Goal: Register for event/course

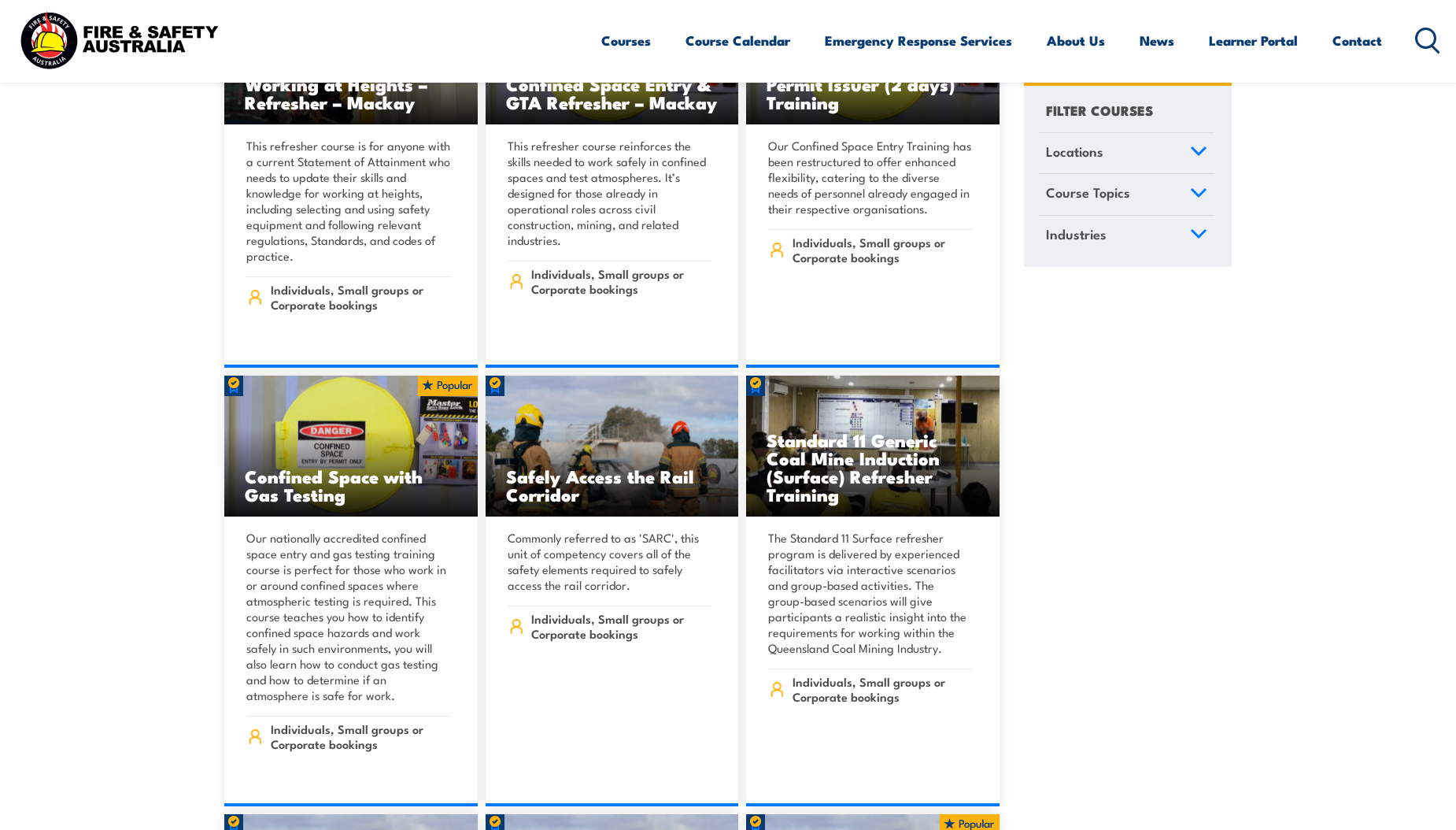
scroll to position [3385, 0]
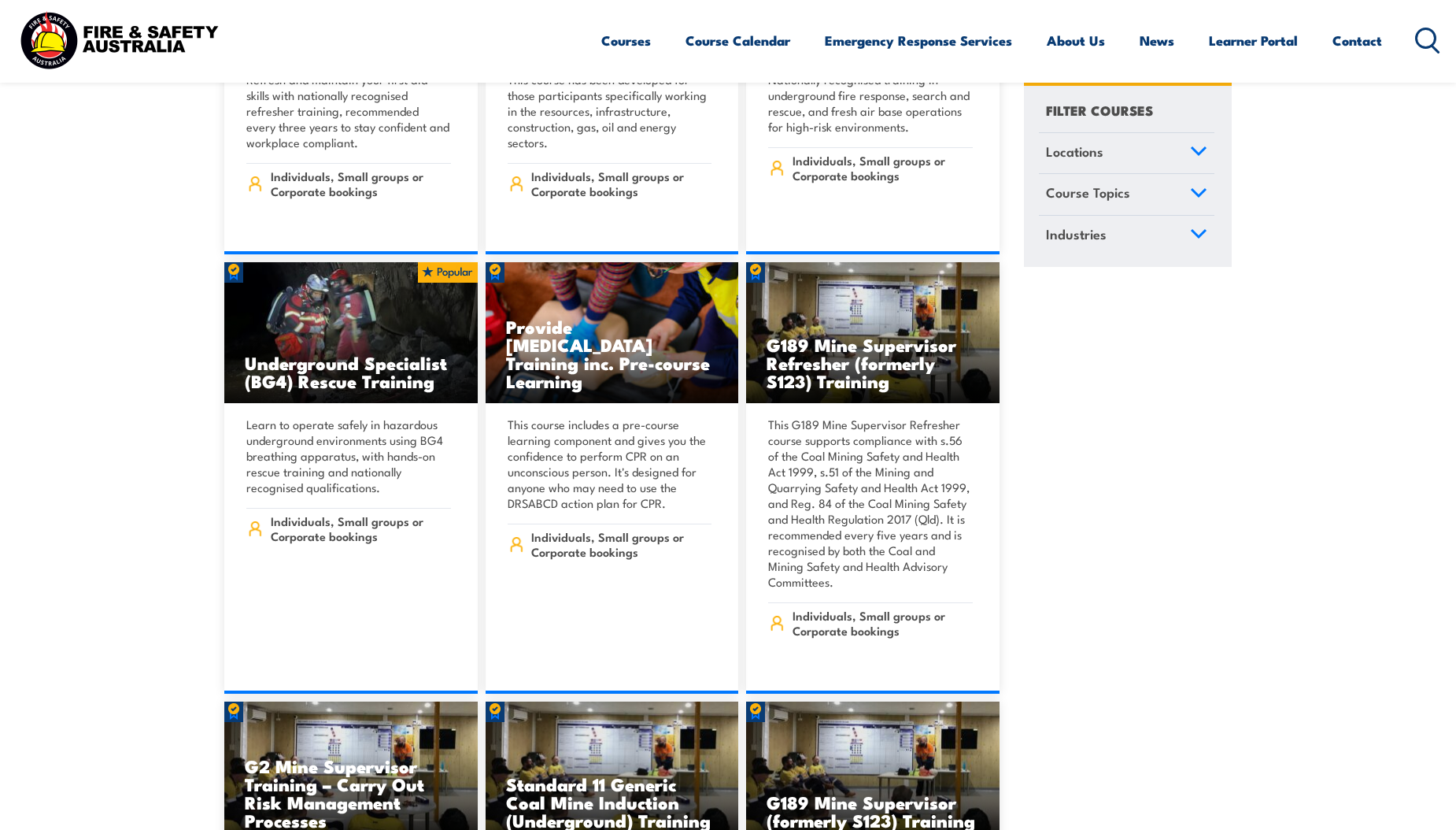
drag, startPoint x: 1461, startPoint y: 179, endPoint x: 1459, endPoint y: 171, distance: 8.2
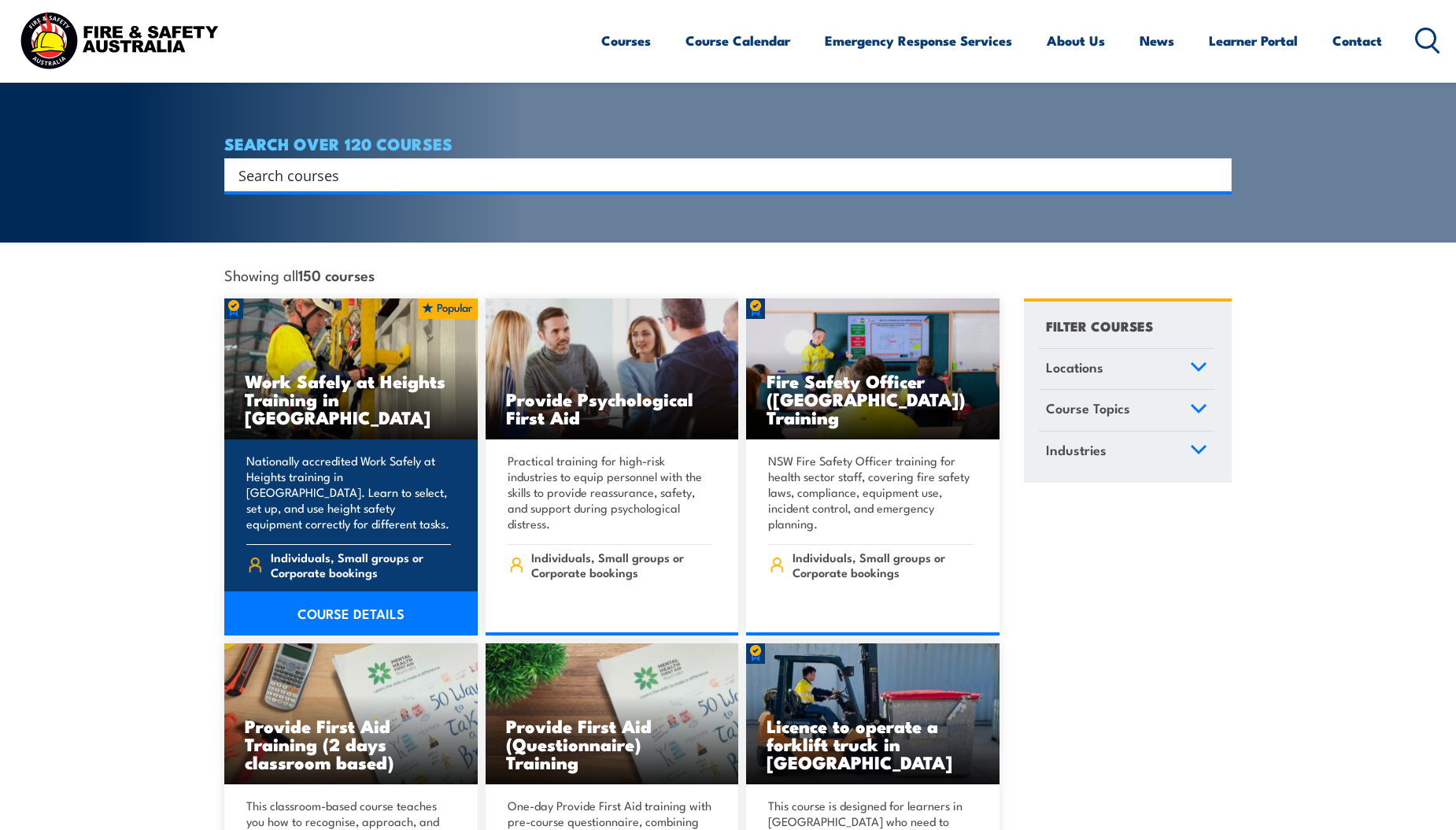
scroll to position [0, 0]
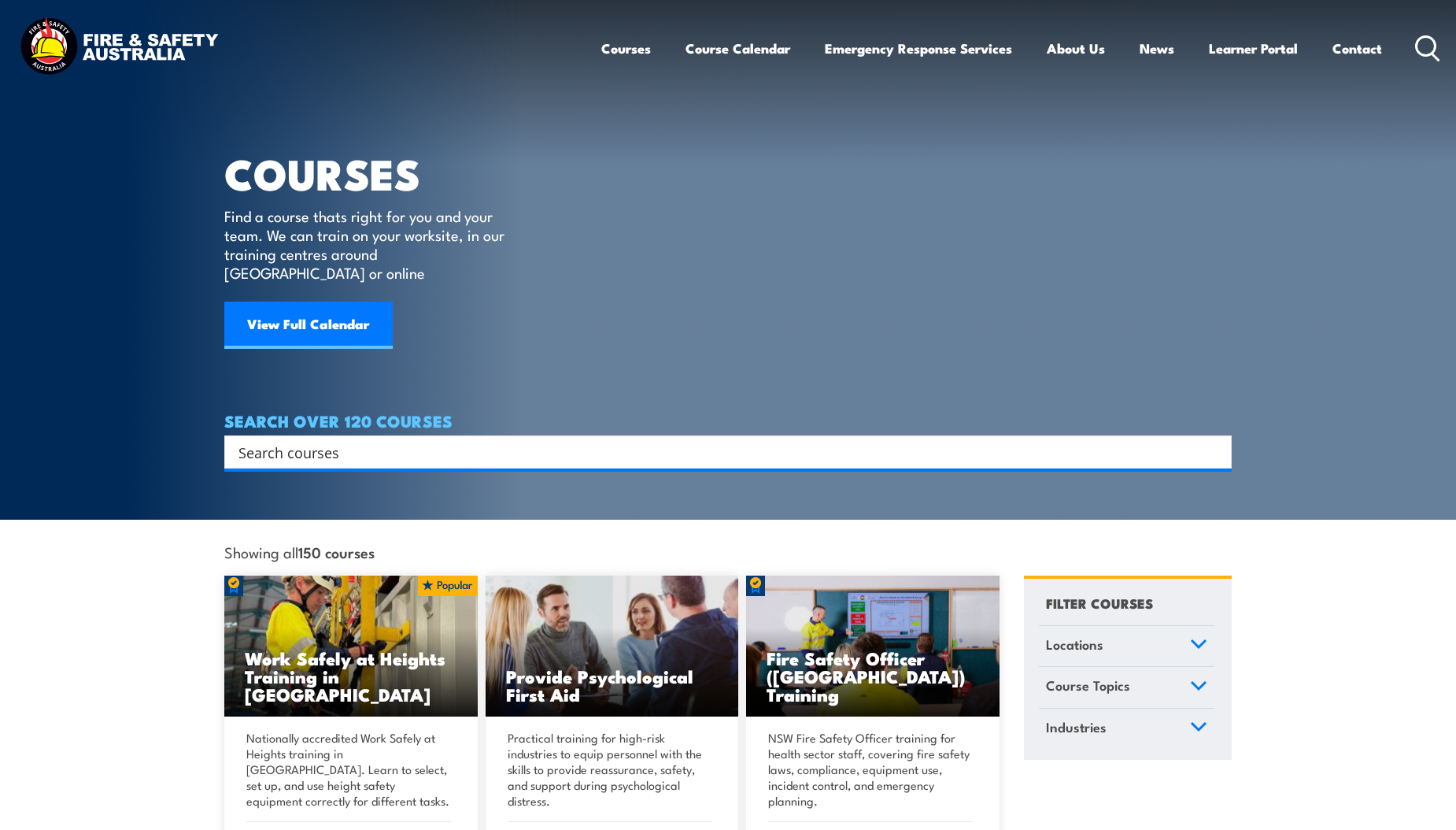
click at [378, 440] on input "Search input" at bounding box center [718, 451] width 958 height 23
type input "health and safety rep"
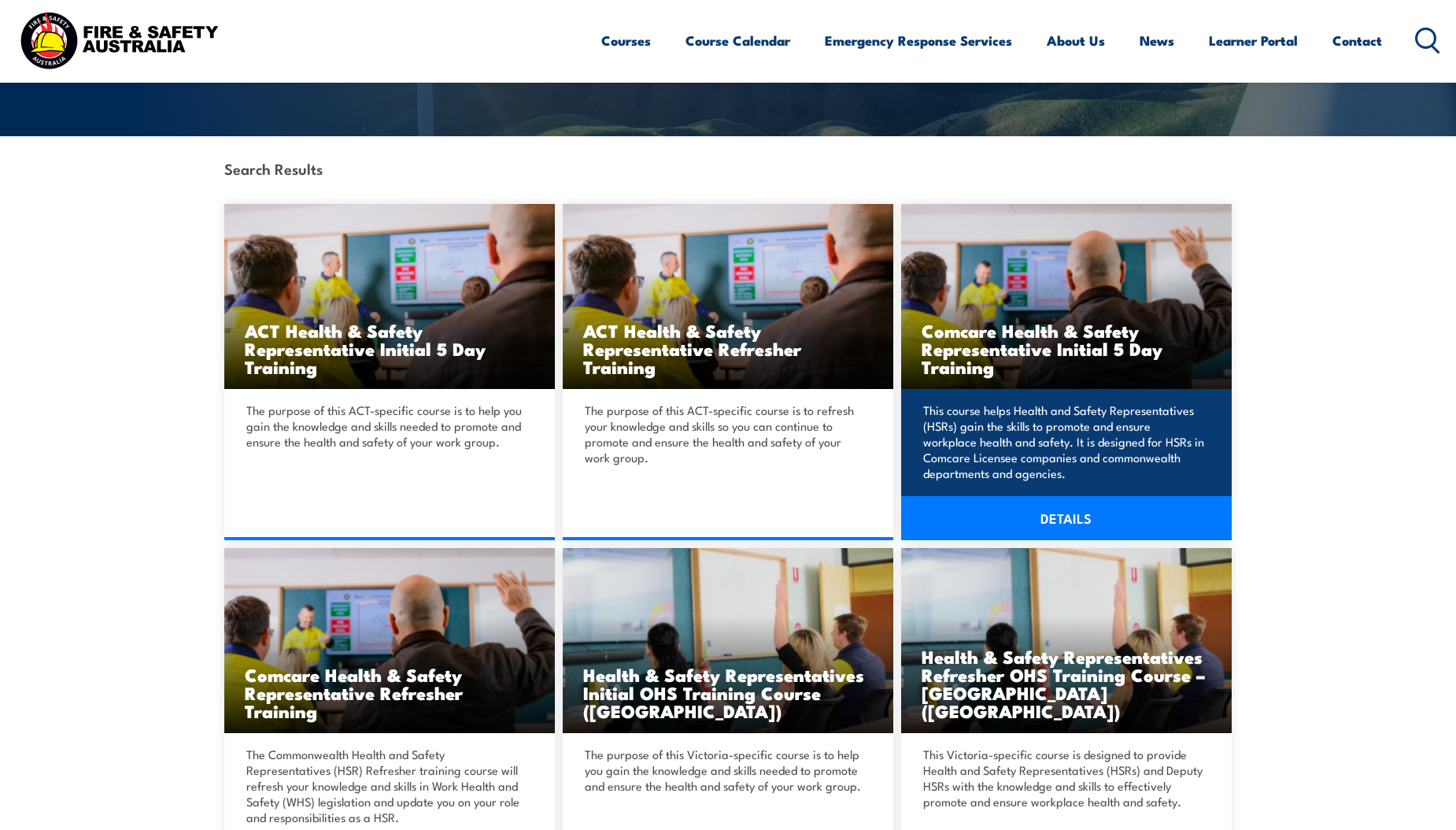
drag, startPoint x: 1110, startPoint y: 375, endPoint x: 1087, endPoint y: 361, distance: 26.9
click at [1087, 361] on h3 "Comcare Health & Safety Representative Initial 5 Day Training" at bounding box center [1066, 348] width 290 height 55
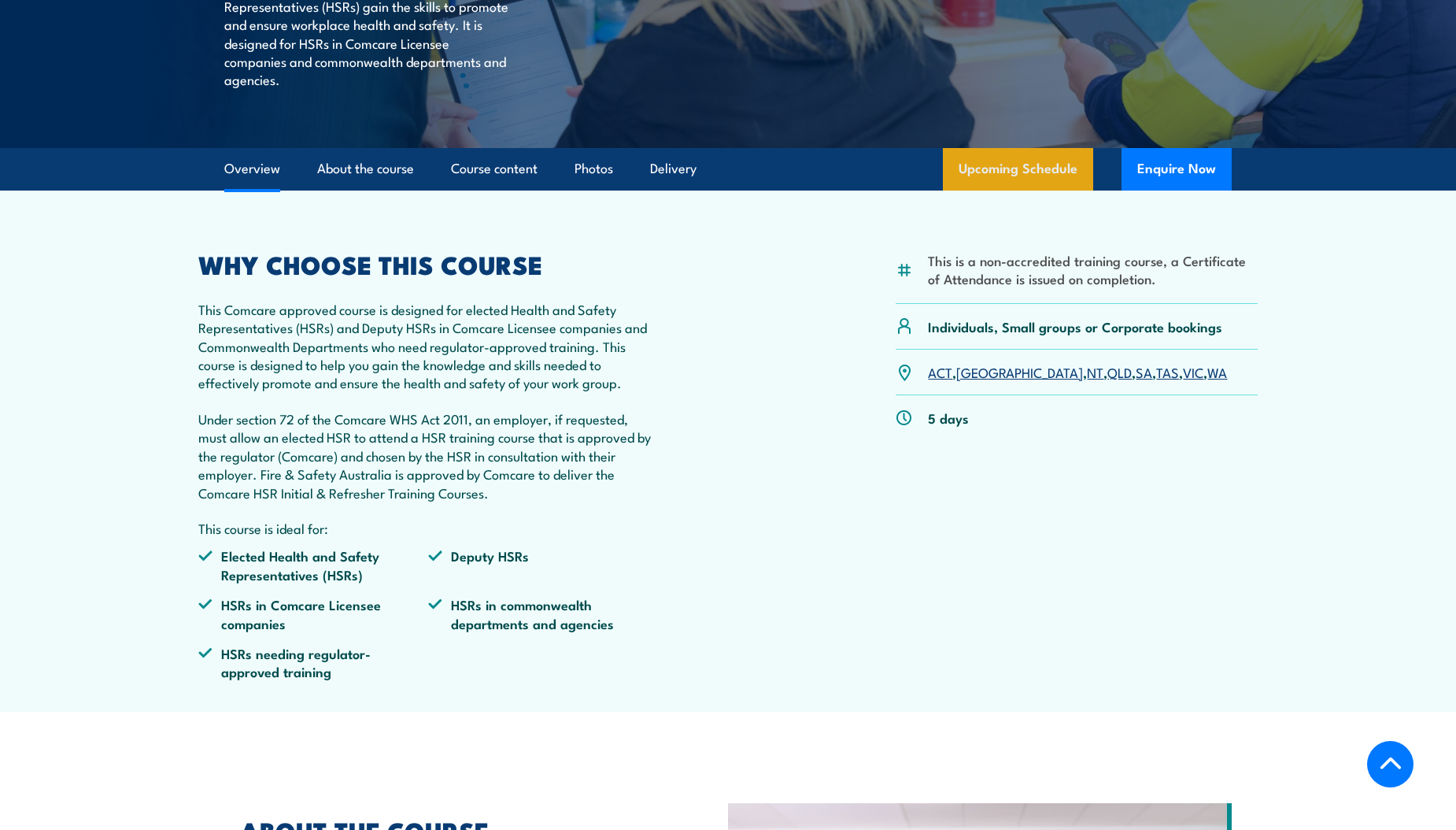
click at [1037, 167] on link "Upcoming Schedule" at bounding box center [1017, 168] width 150 height 43
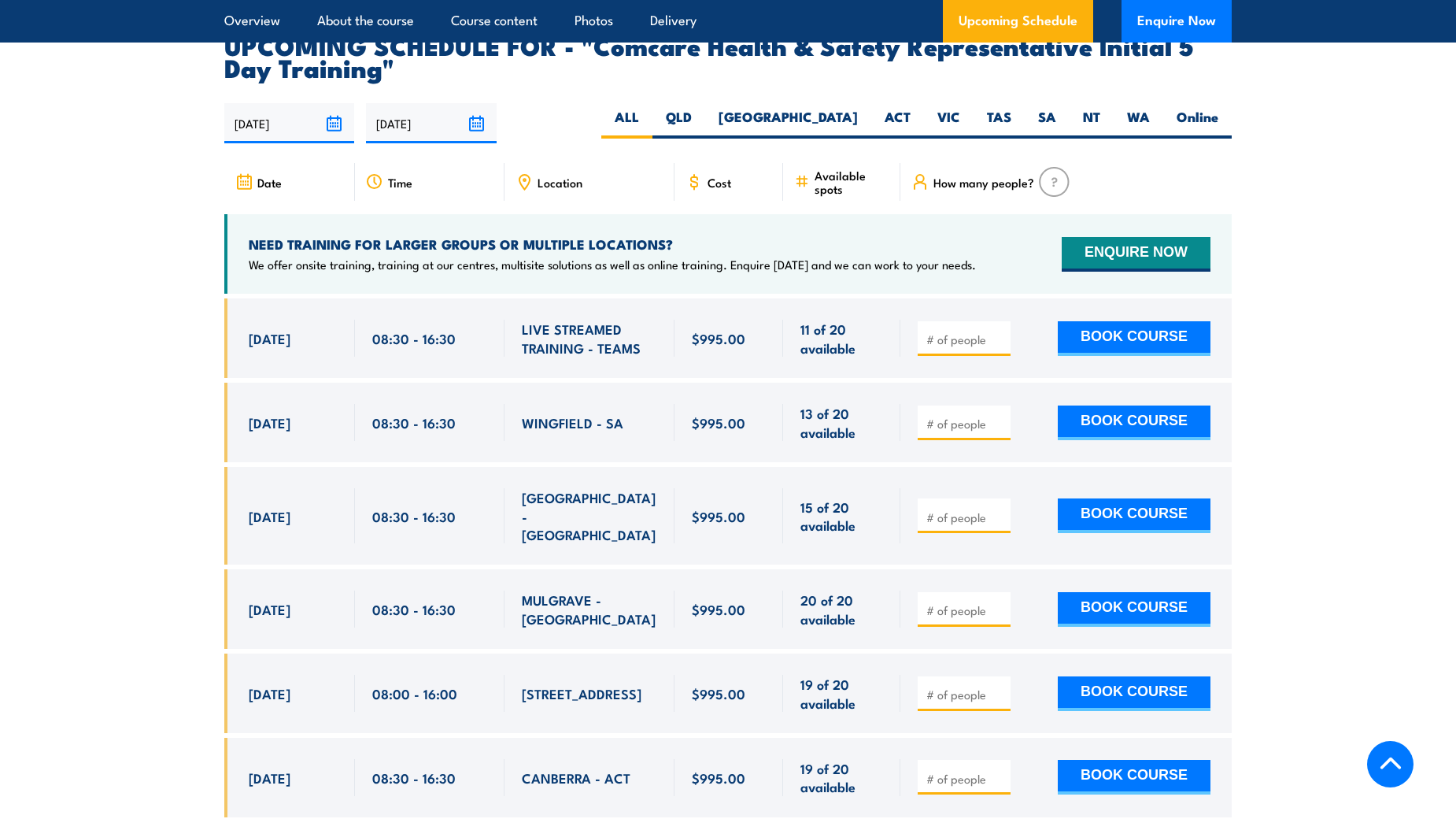
scroll to position [2690, 0]
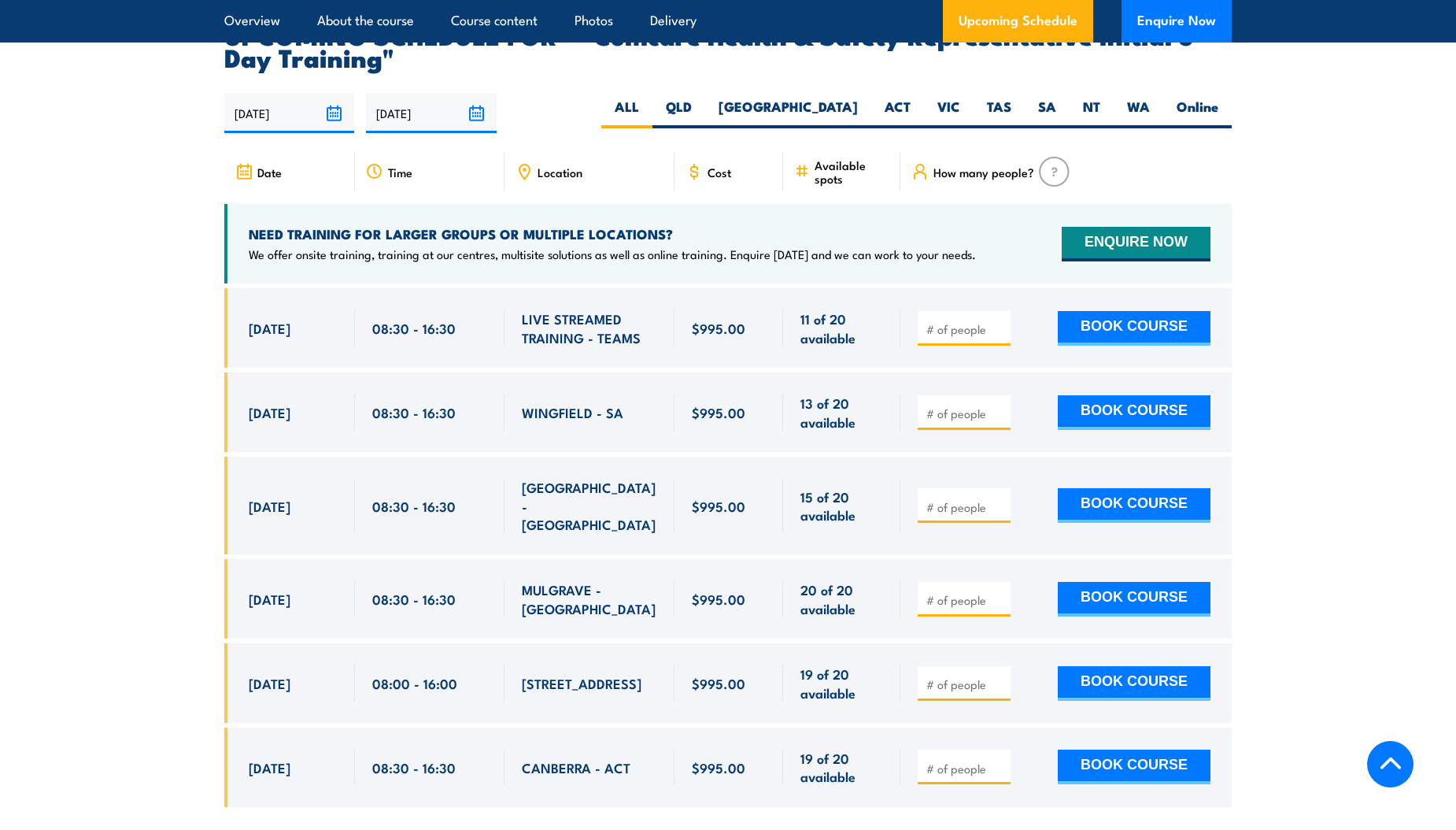
click at [729, 319] on span "$995.00" at bounding box center [718, 327] width 54 height 18
click at [704, 319] on span "$995.00" at bounding box center [718, 327] width 54 height 18
click at [1390, 444] on section "UPCOMING SCHEDULE FOR - "Comcare Health & Safety Representative Initial 5 Day T…" at bounding box center [728, 426] width 1456 height 807
click at [498, 342] on div "08:30 - 16:30" at bounding box center [430, 328] width 149 height 80
click at [595, 309] on span "LIVE STREAMED TRAINING - TEAMS" at bounding box center [589, 327] width 135 height 37
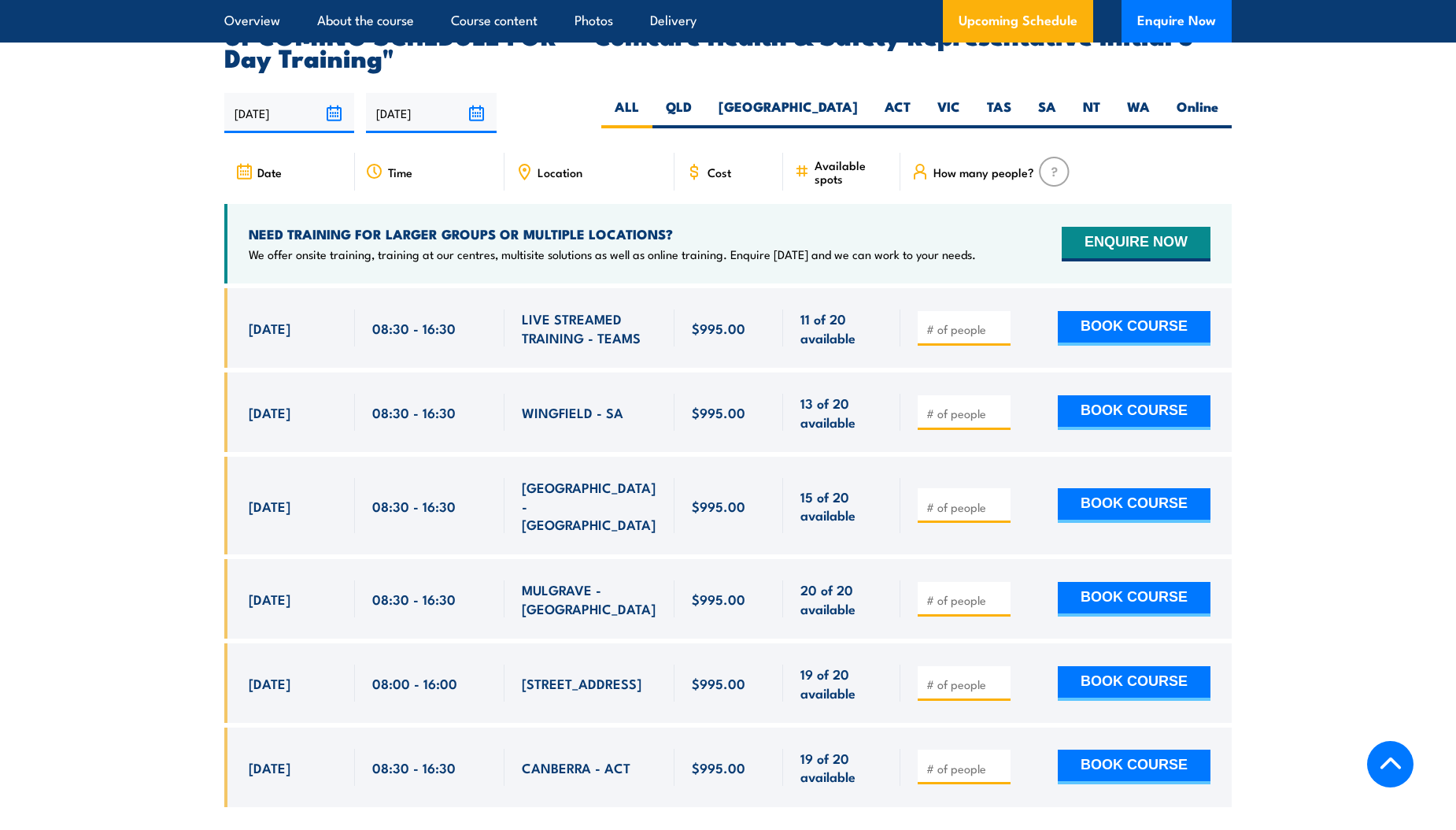
drag, startPoint x: 530, startPoint y: 300, endPoint x: 521, endPoint y: 300, distance: 9.0
click at [521, 300] on div "LIVE STREAMED TRAINING - TEAMS" at bounding box center [589, 328] width 170 height 80
drag, startPoint x: 521, startPoint y: 293, endPoint x: 639, endPoint y: 325, distance: 122.3
click at [639, 325] on div "LIVE STREAMED TRAINING - TEAMS" at bounding box center [589, 328] width 170 height 80
click at [643, 319] on span "LIVE STREAMED TRAINING - TEAMS" at bounding box center [589, 327] width 135 height 37
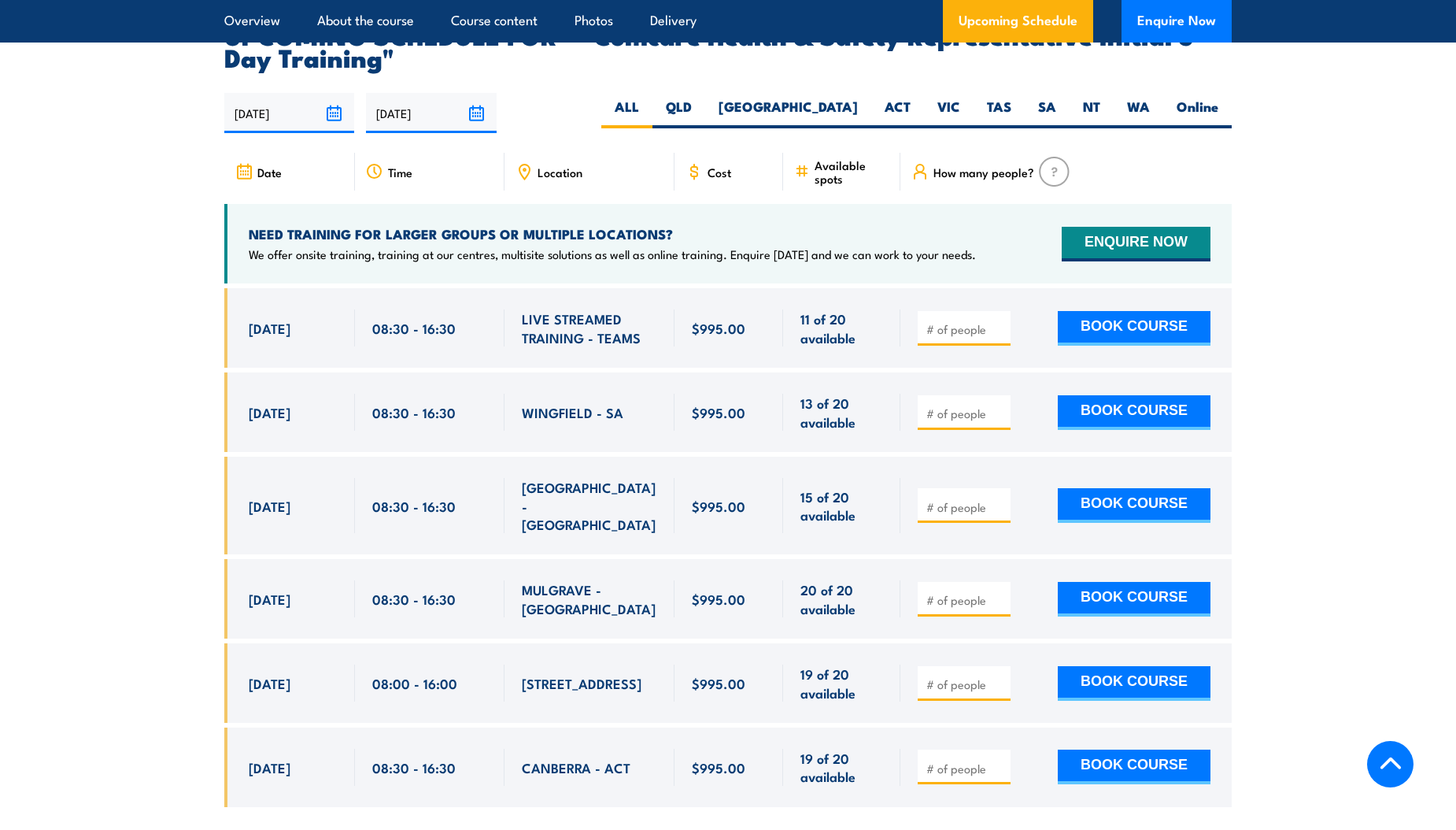
click at [570, 165] on span "Location" at bounding box center [560, 171] width 45 height 13
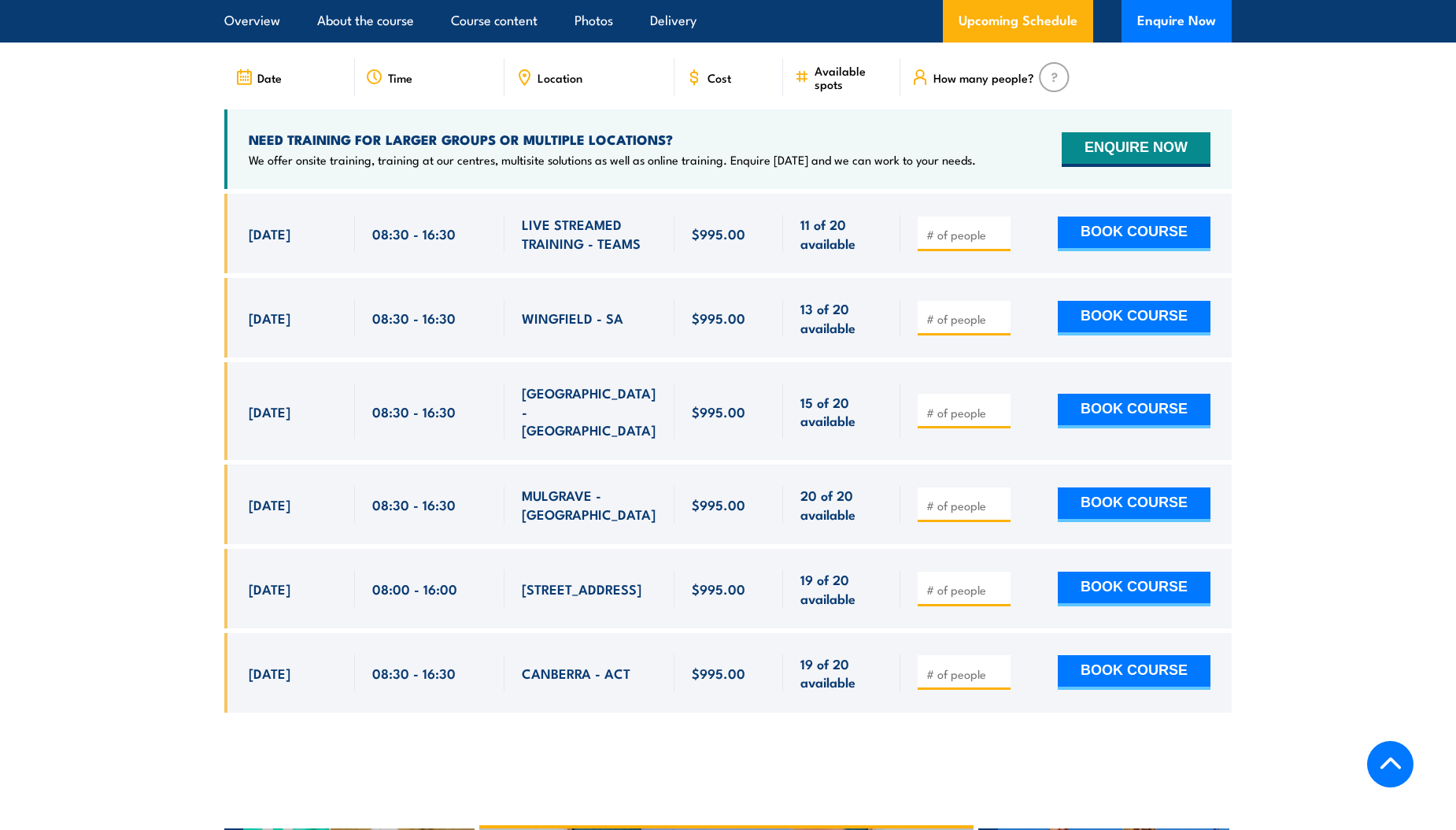
scroll to position [2768, 0]
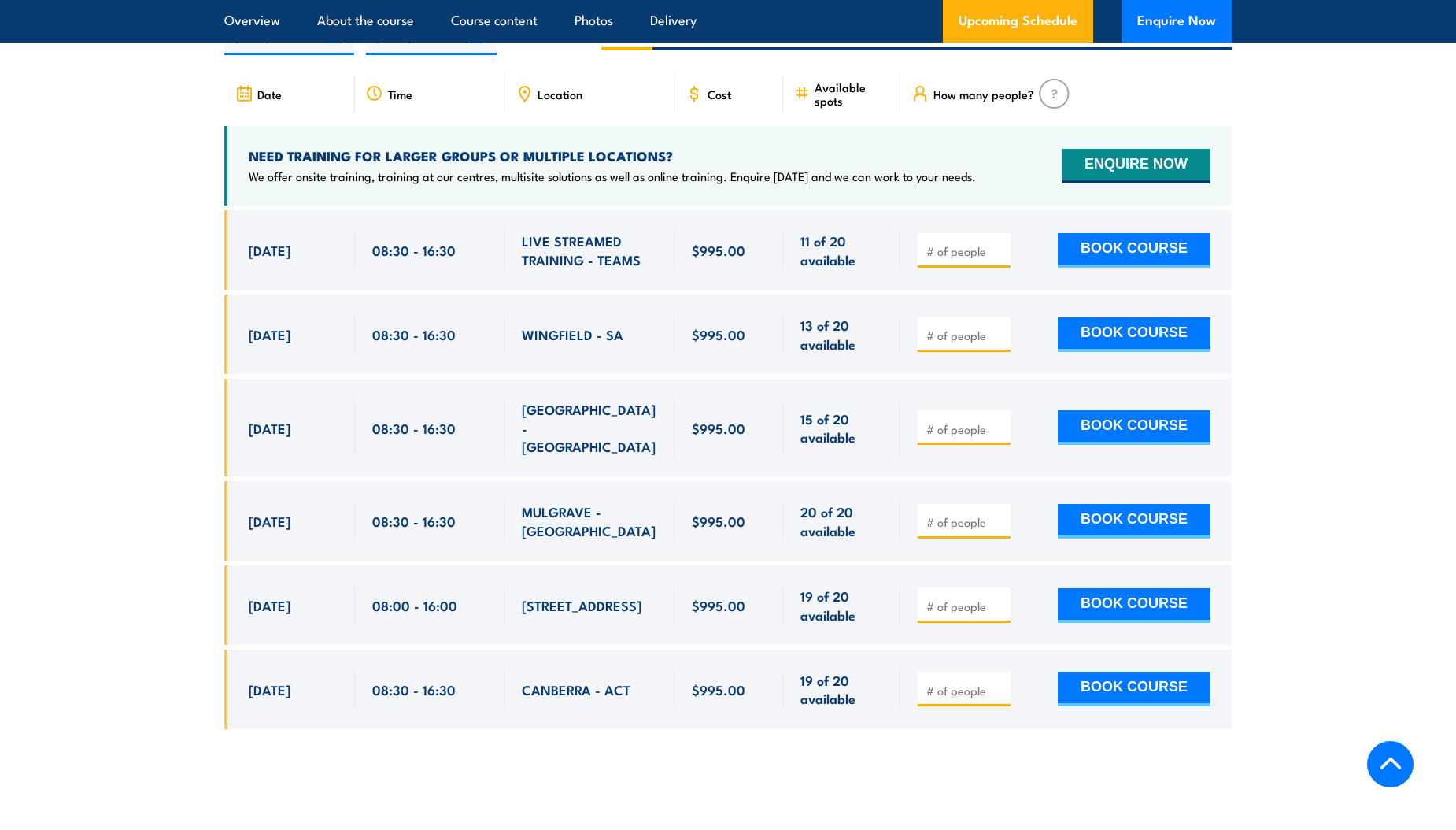
click at [1338, 399] on section "UPCOMING SCHEDULE FOR - "Comcare Health & Safety Representative Initial 5 Day T…" at bounding box center [728, 348] width 1456 height 807
click at [595, 232] on span "LIVE STREAMED TRAINING - TEAMS" at bounding box center [589, 250] width 135 height 37
click at [615, 596] on span "460-492 Beaudesert Road, Salisbury QLD 4107" at bounding box center [581, 604] width 120 height 18
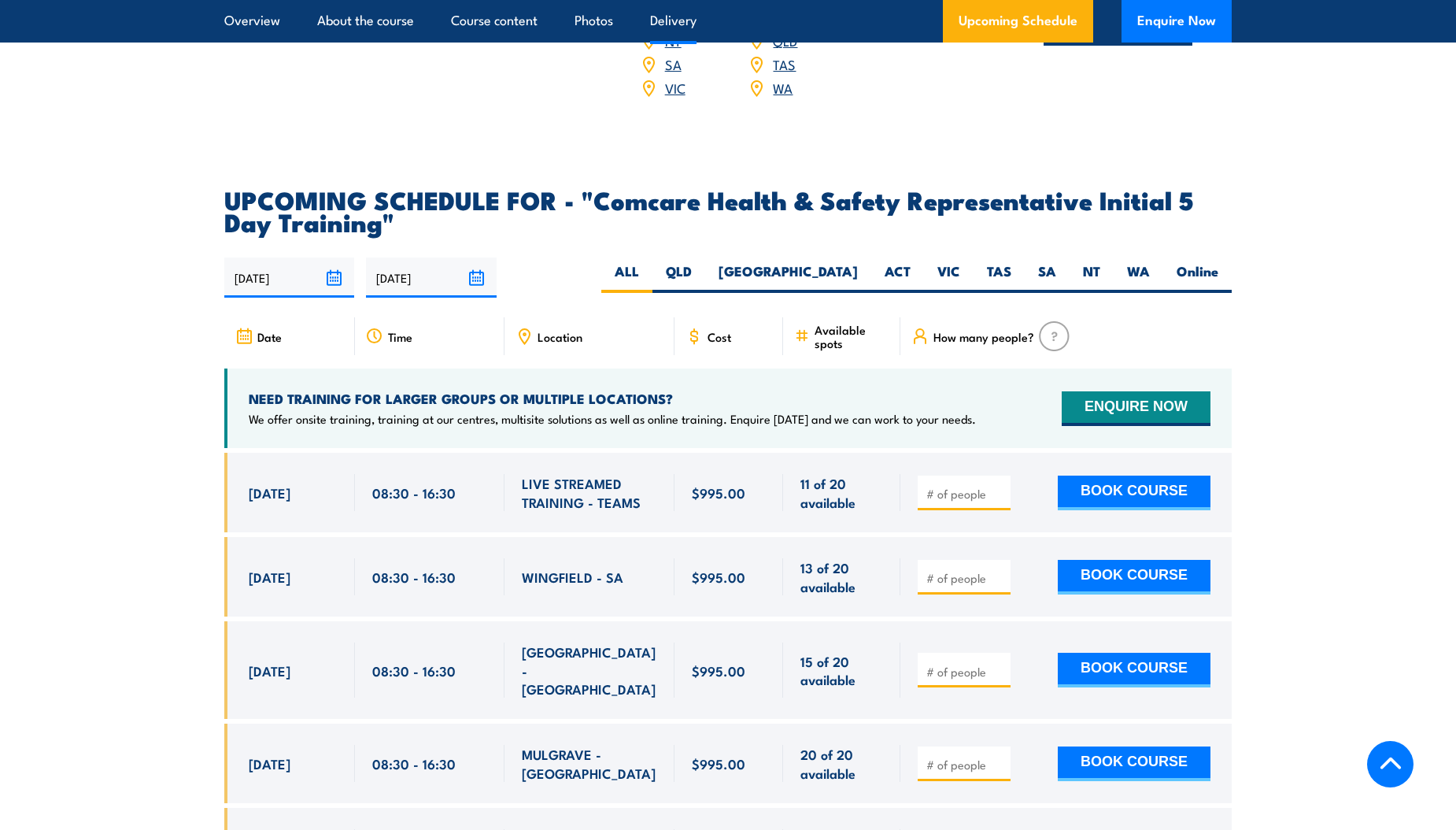
scroll to position [2717, 0]
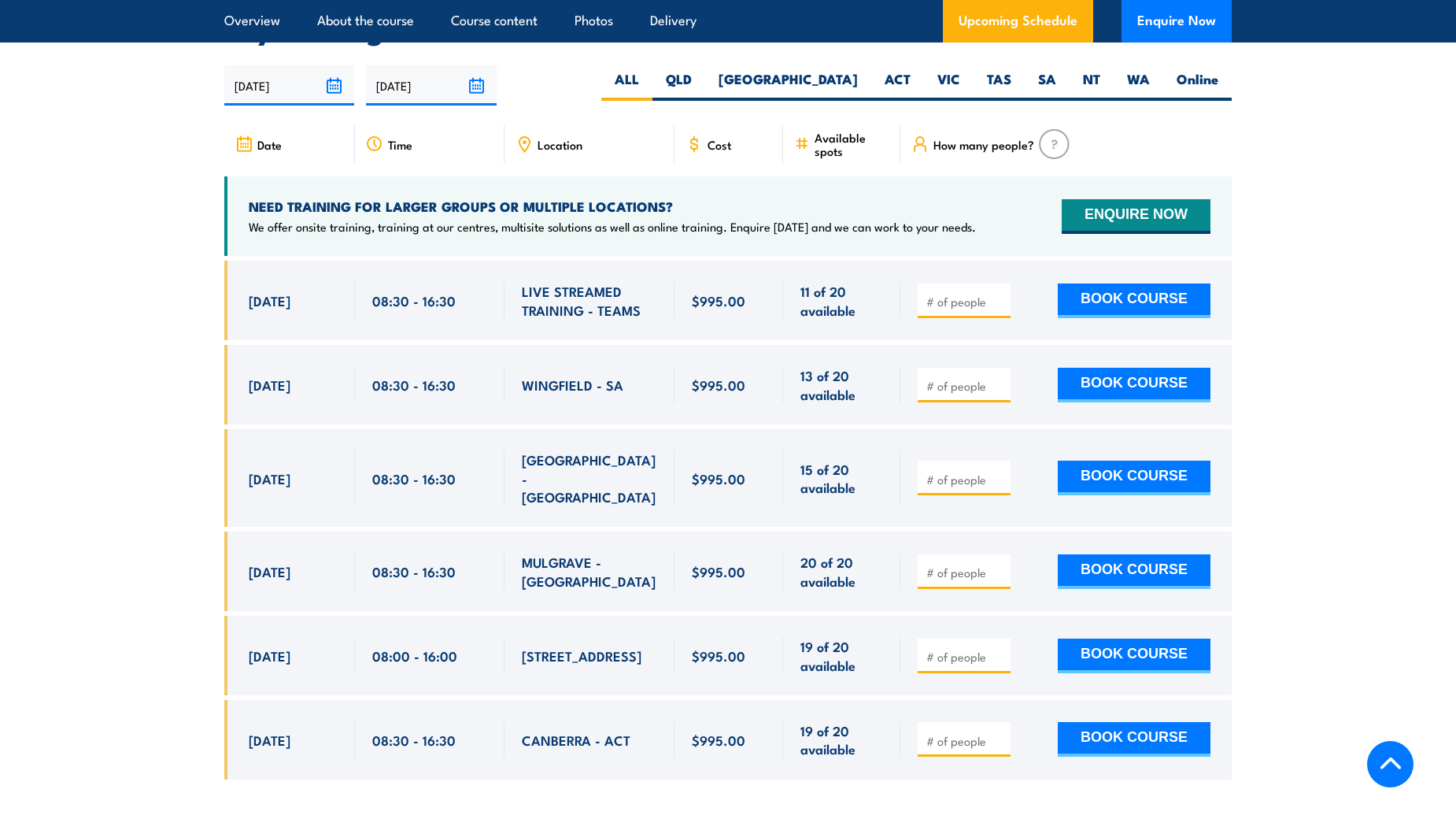
click at [974, 733] on input "number" at bounding box center [965, 741] width 79 height 16
click at [727, 700] on div "$995.00" at bounding box center [728, 740] width 108 height 80
drag, startPoint x: 1420, startPoint y: 348, endPoint x: 1406, endPoint y: 355, distance: 15.7
click at [1406, 355] on section "UPCOMING SCHEDULE FOR - "Comcare Health & Safety Representative Initial 5 Day T…" at bounding box center [728, 399] width 1456 height 807
click at [1366, 327] on section "UPCOMING SCHEDULE FOR - "Comcare Health & Safety Representative Initial 5 Day T…" at bounding box center [728, 399] width 1456 height 807
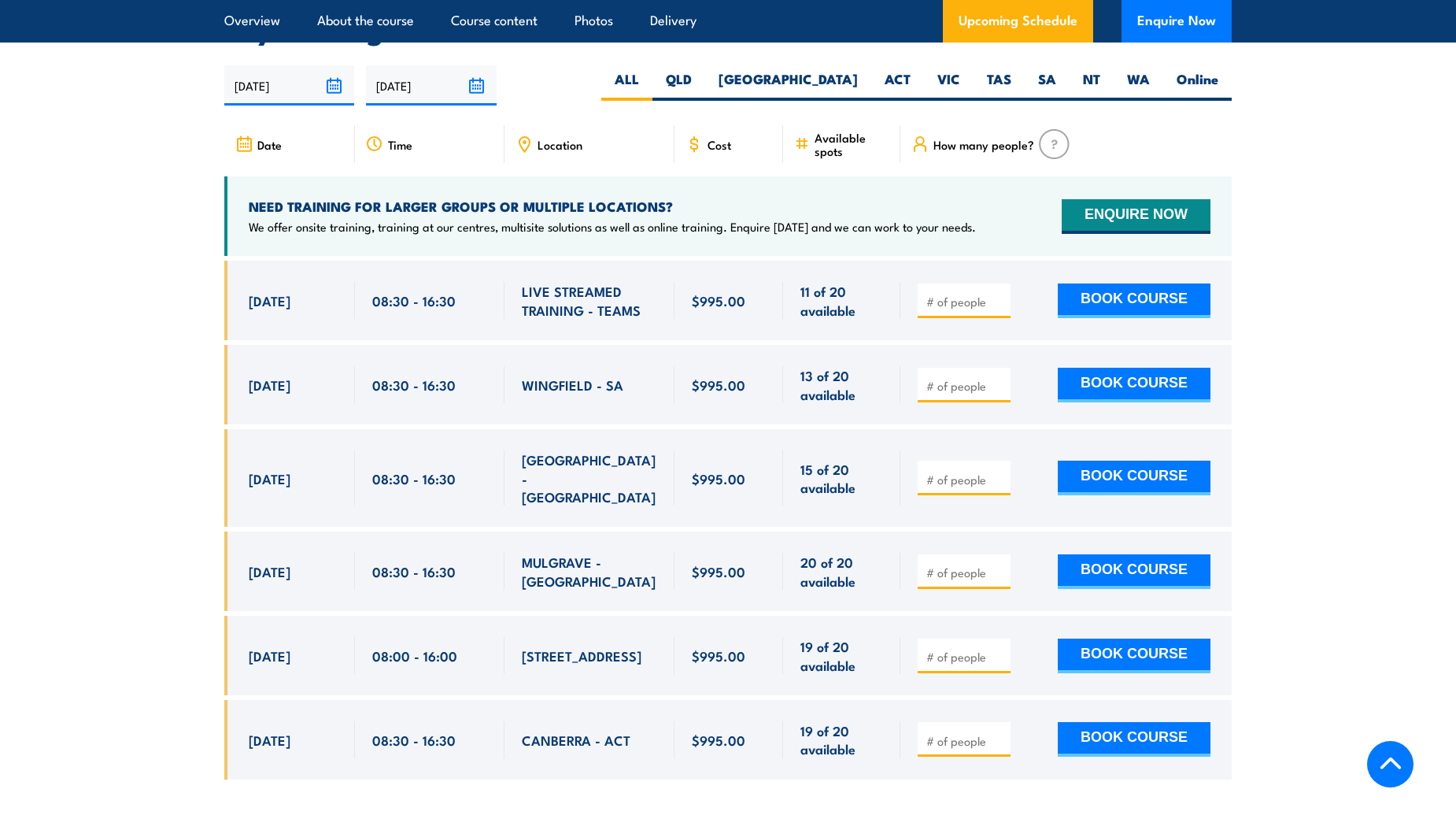
click at [1322, 274] on section "UPCOMING SCHEDULE FOR - "Comcare Health & Safety Representative Initial 5 Day T…" at bounding box center [728, 399] width 1456 height 807
click at [824, 131] on span "Available spots" at bounding box center [852, 144] width 75 height 27
click at [713, 138] on span "Cost" at bounding box center [718, 144] width 23 height 13
click at [561, 138] on span "Location" at bounding box center [560, 144] width 45 height 13
click at [698, 637] on div "$995.00" at bounding box center [728, 655] width 74 height 37
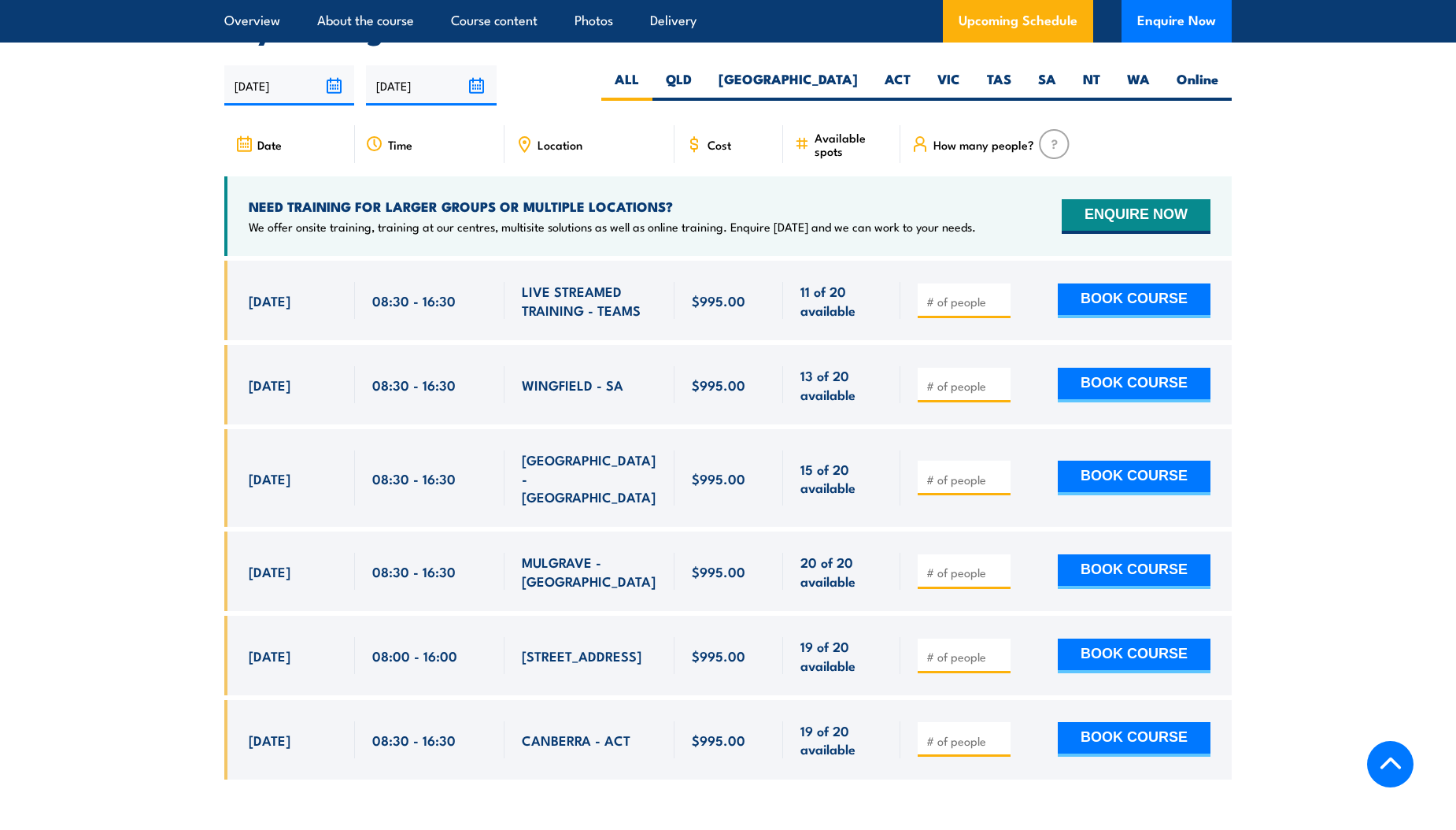
drag, startPoint x: 722, startPoint y: 546, endPoint x: 722, endPoint y: 537, distance: 9.0
click at [722, 562] on span "$995.00" at bounding box center [718, 570] width 54 height 18
drag, startPoint x: 729, startPoint y: 491, endPoint x: 730, endPoint y: 471, distance: 20.0
click at [730, 471] on div "$995.00" at bounding box center [728, 478] width 108 height 97
click at [732, 376] on span "$995.00" at bounding box center [718, 385] width 54 height 18
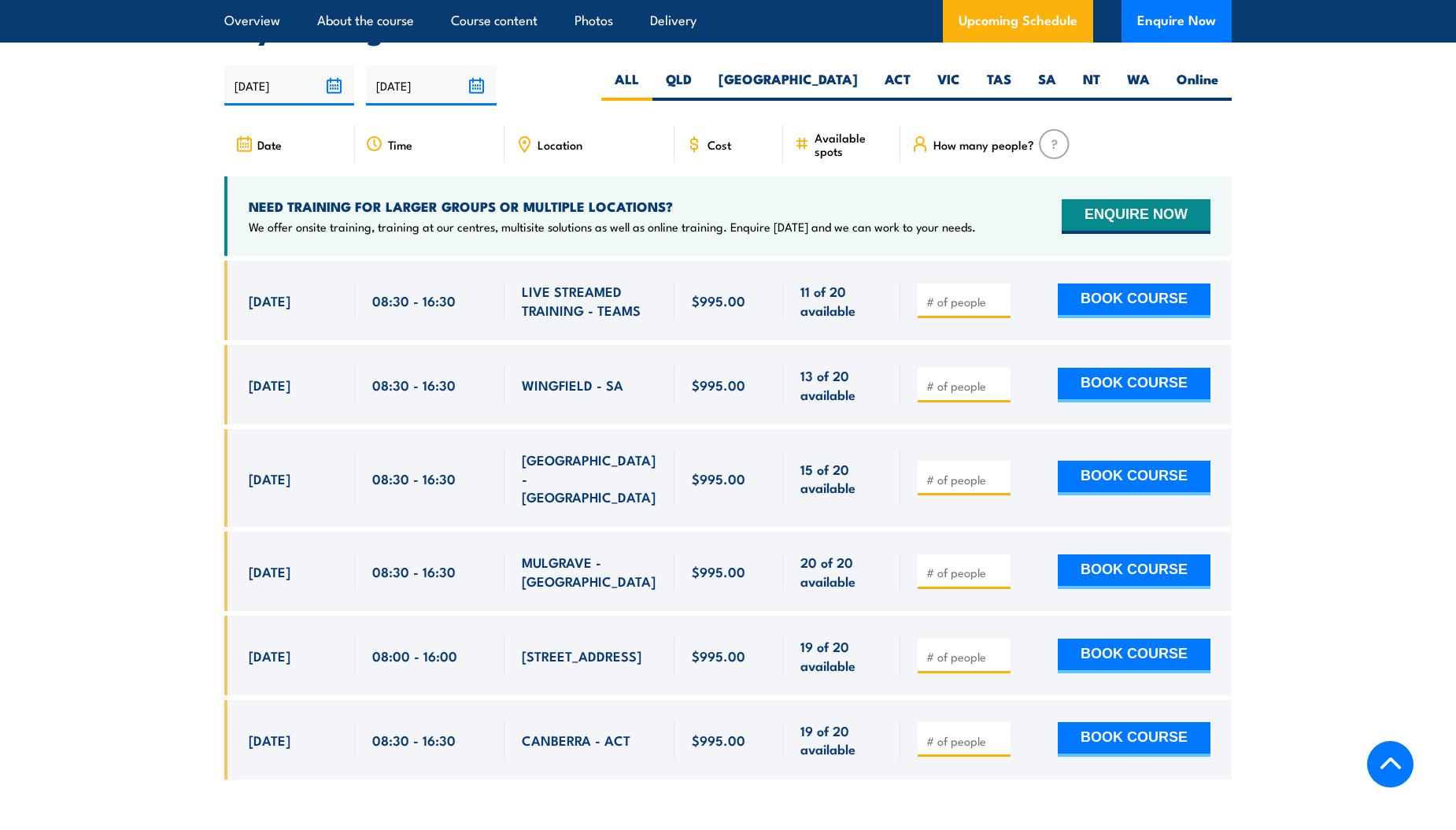
click at [715, 282] on div "$995.00" at bounding box center [728, 300] width 74 height 37
drag, startPoint x: 1405, startPoint y: 509, endPoint x: 1355, endPoint y: 477, distance: 59.4
click at [1355, 477] on section "UPCOMING SCHEDULE FOR - "Comcare Health & Safety Representative Initial 5 Day T…" at bounding box center [728, 399] width 1456 height 807
click at [1397, 765] on icon at bounding box center [1390, 762] width 21 height 12
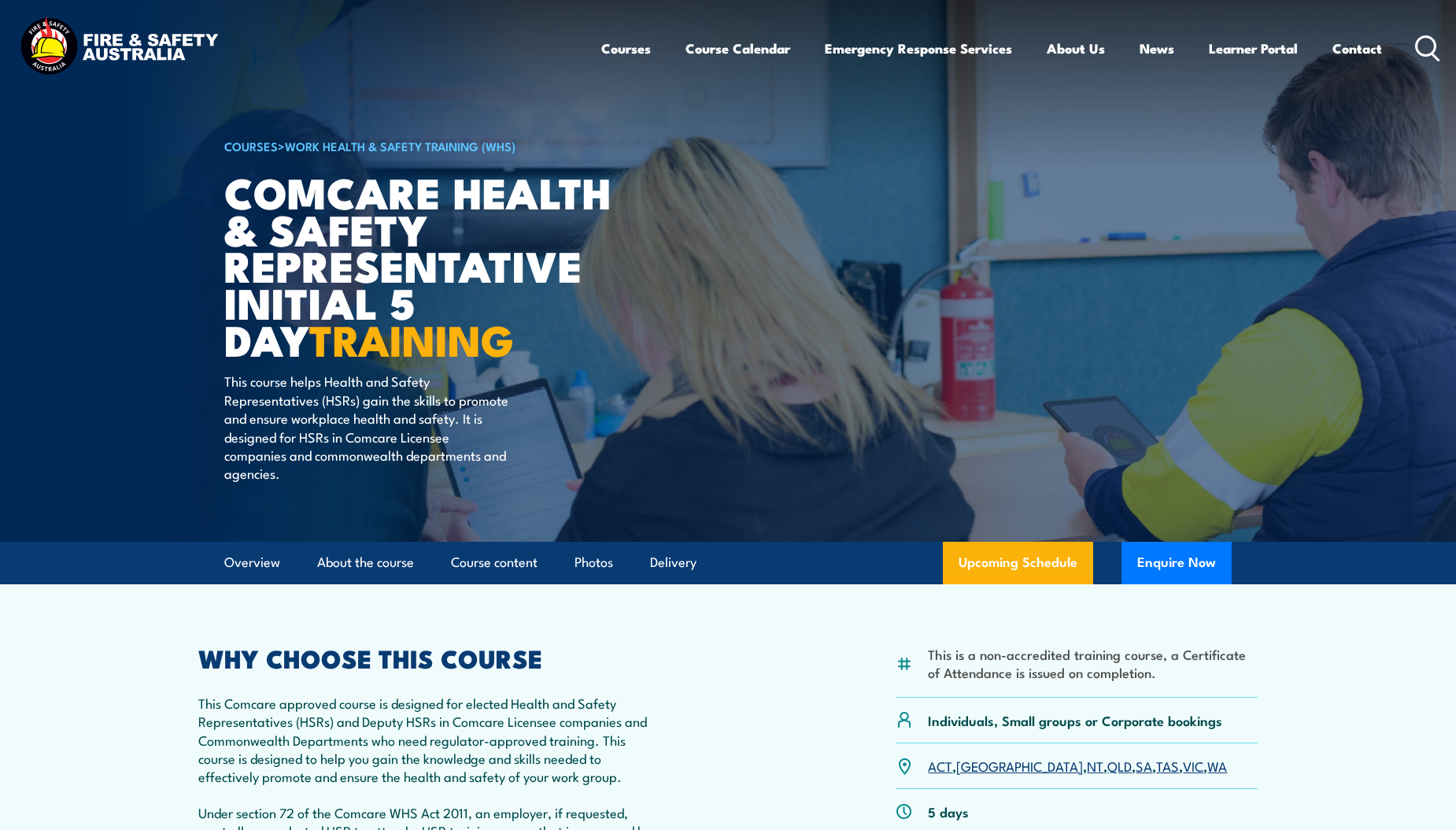
click at [1198, 138] on article "COURSES > Work Health & Safety Training (WHS) Comcare Health & Safety Represent…" at bounding box center [727, 271] width 1007 height 542
drag, startPoint x: 1289, startPoint y: 276, endPoint x: 1301, endPoint y: 269, distance: 13.9
click at [1301, 269] on img at bounding box center [728, 271] width 1456 height 542
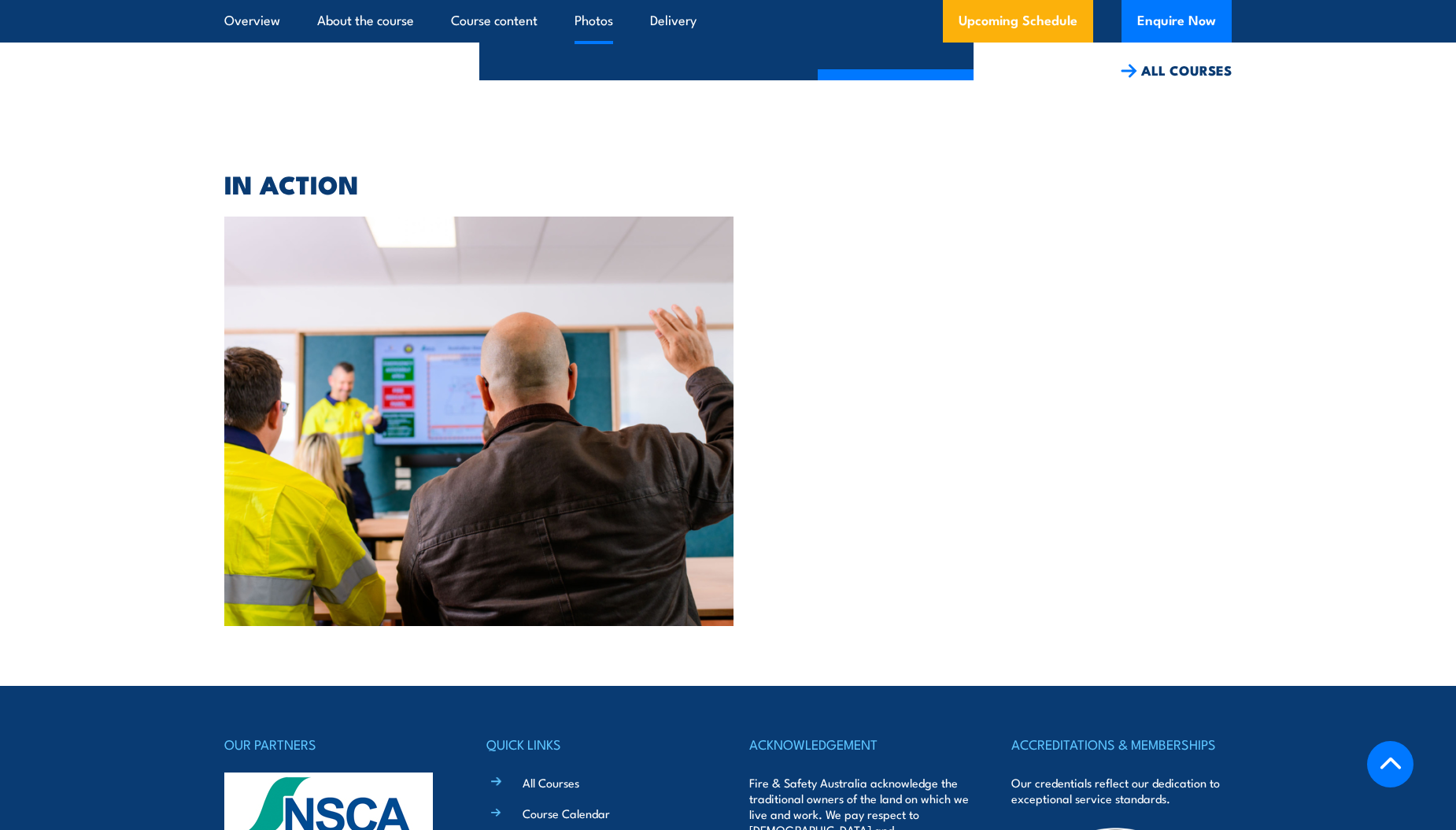
scroll to position [4039, 0]
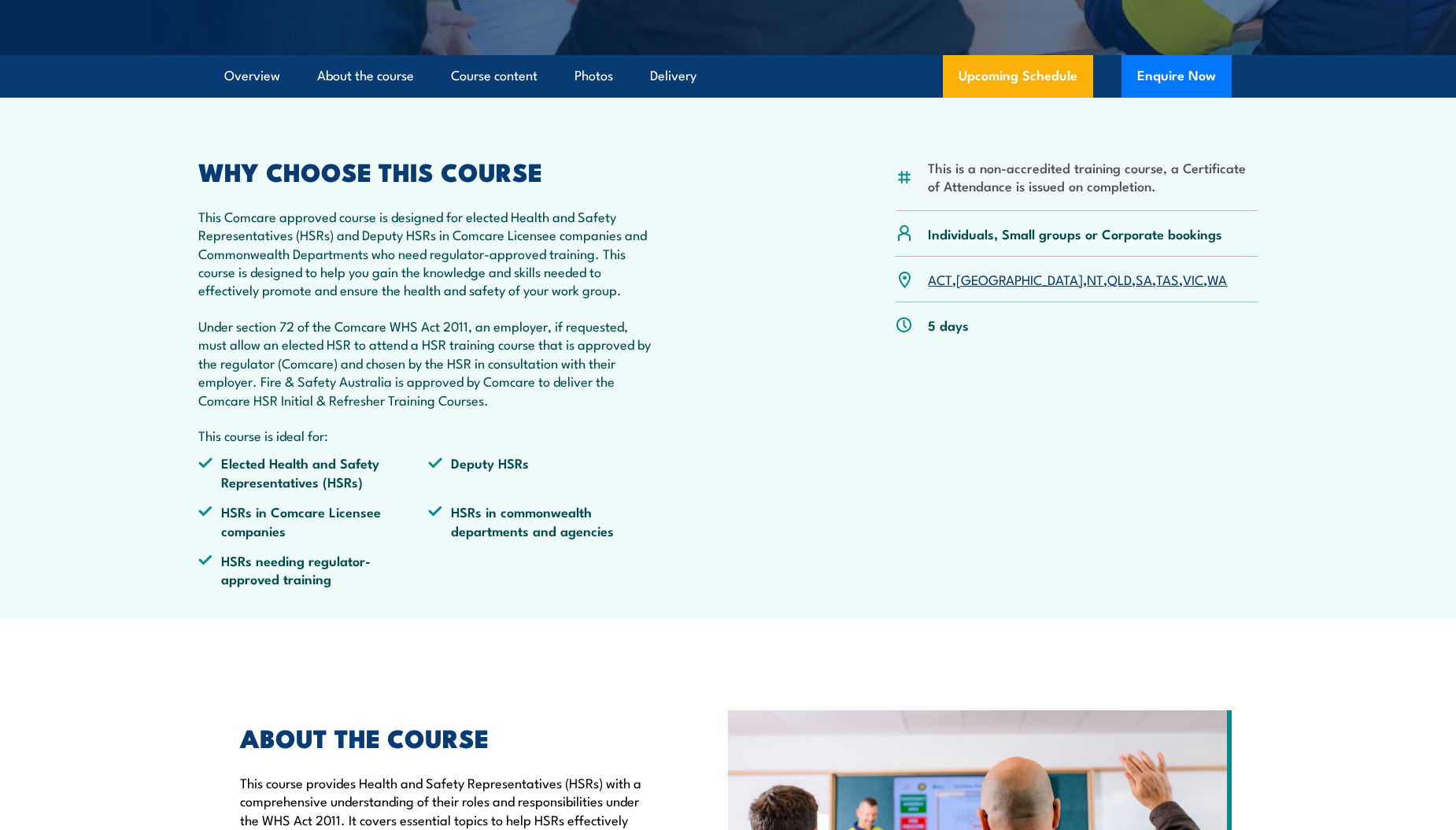
scroll to position [20, 0]
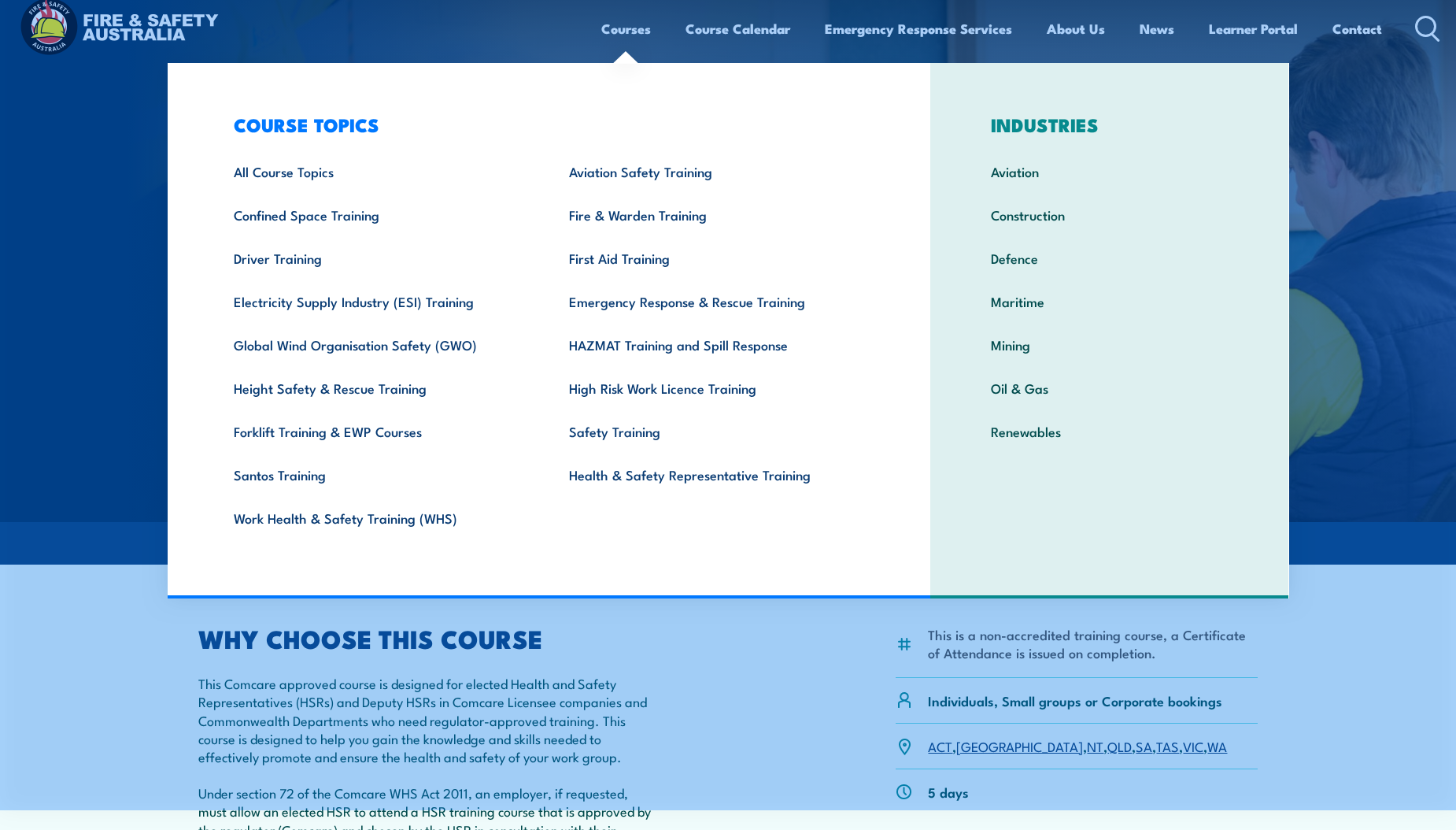
click at [1388, 217] on img at bounding box center [728, 251] width 1456 height 542
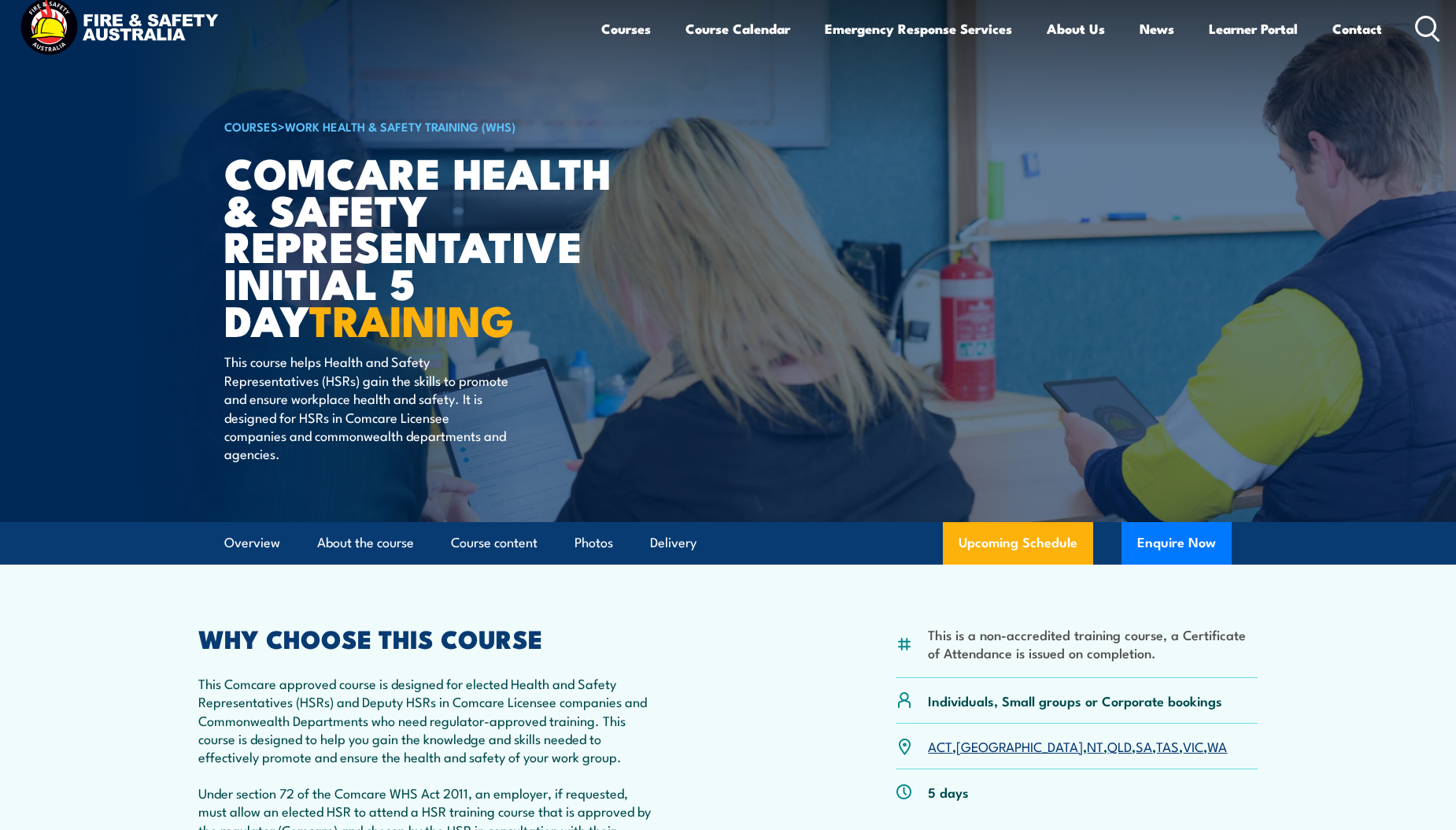
click at [1411, 207] on img at bounding box center [728, 251] width 1456 height 542
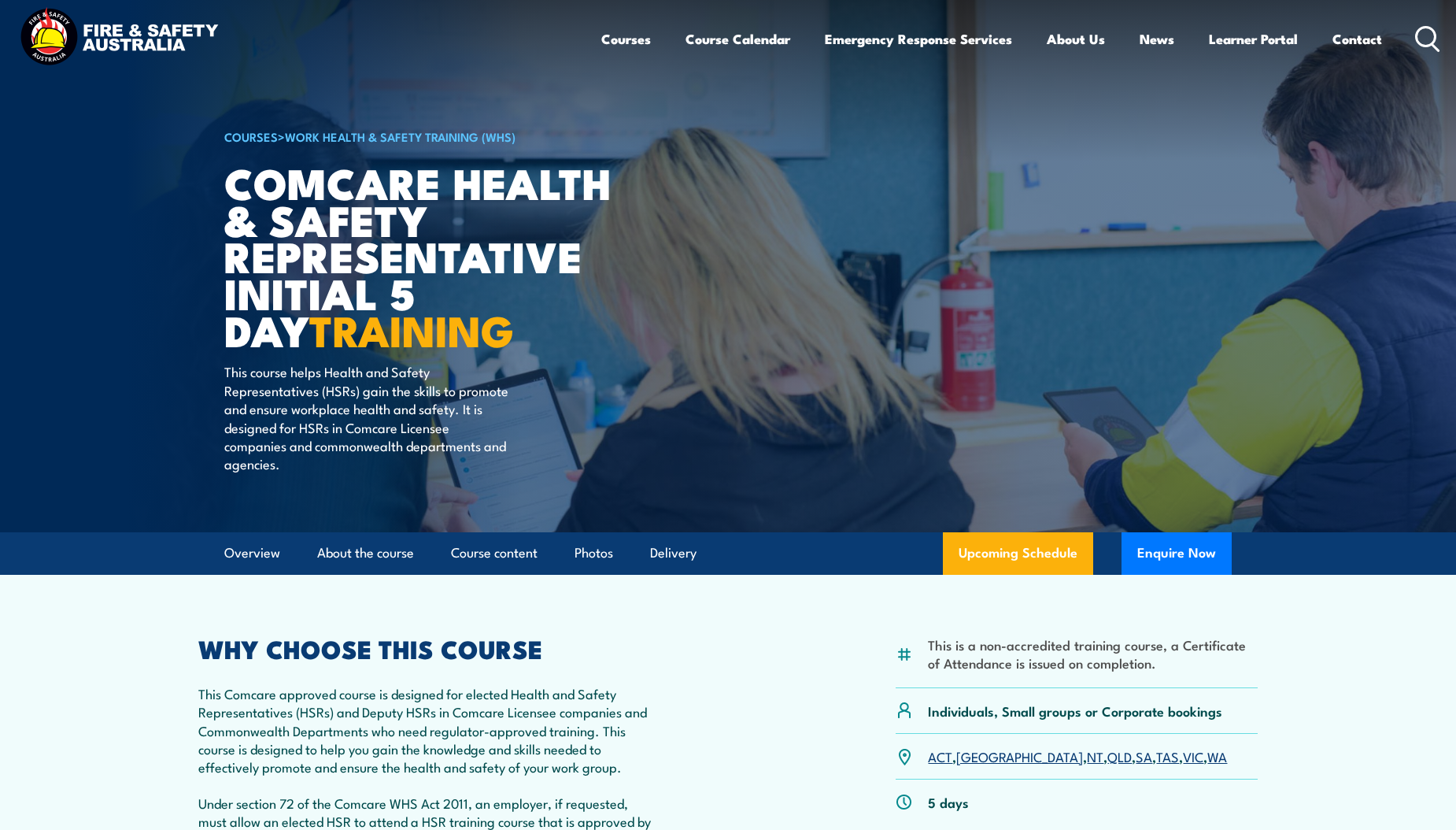
scroll to position [4, 0]
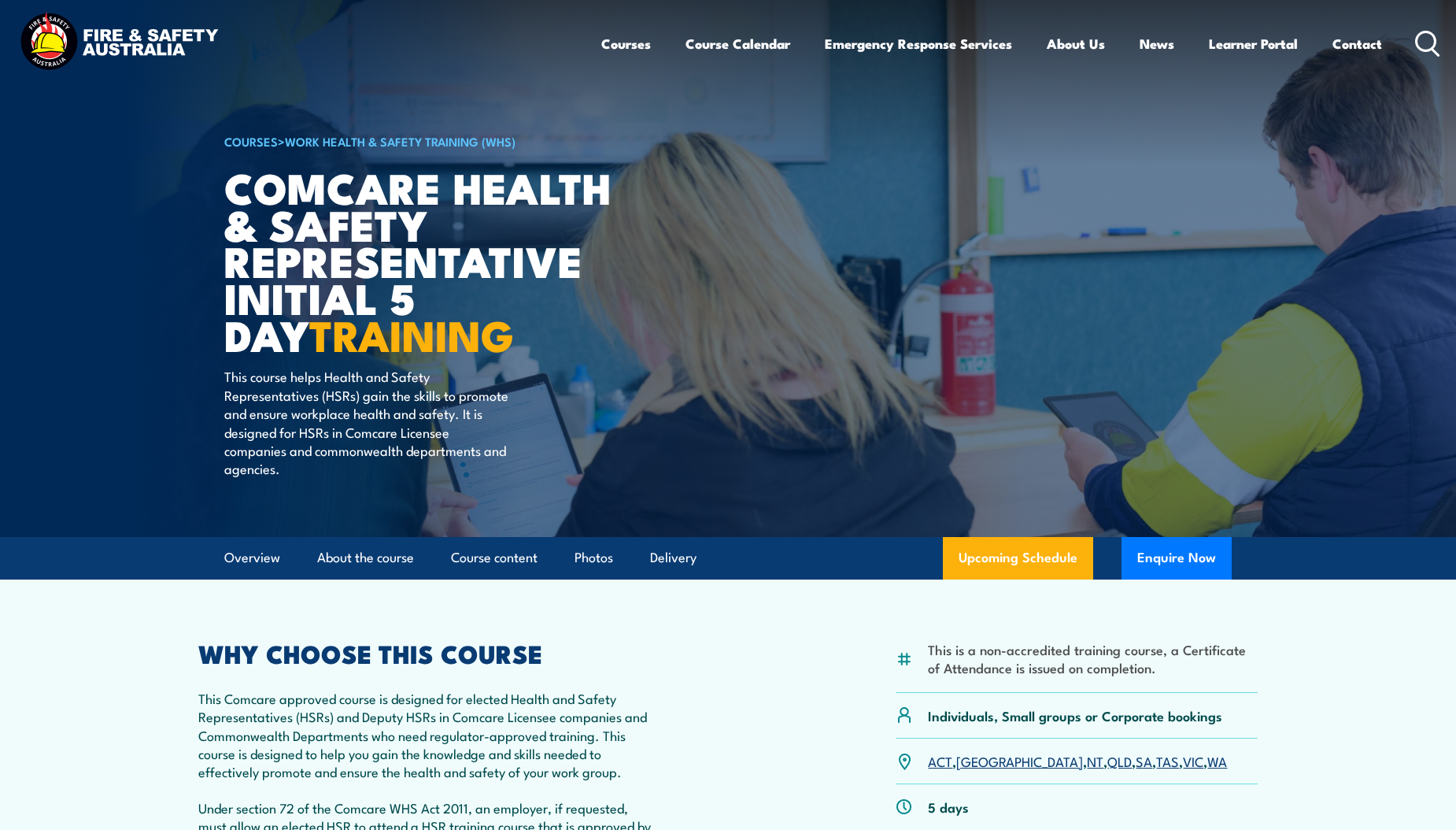
click at [1146, 251] on article "COURSES > Work Health & Safety Training (WHS) Comcare Health & Safety Represent…" at bounding box center [727, 267] width 1007 height 542
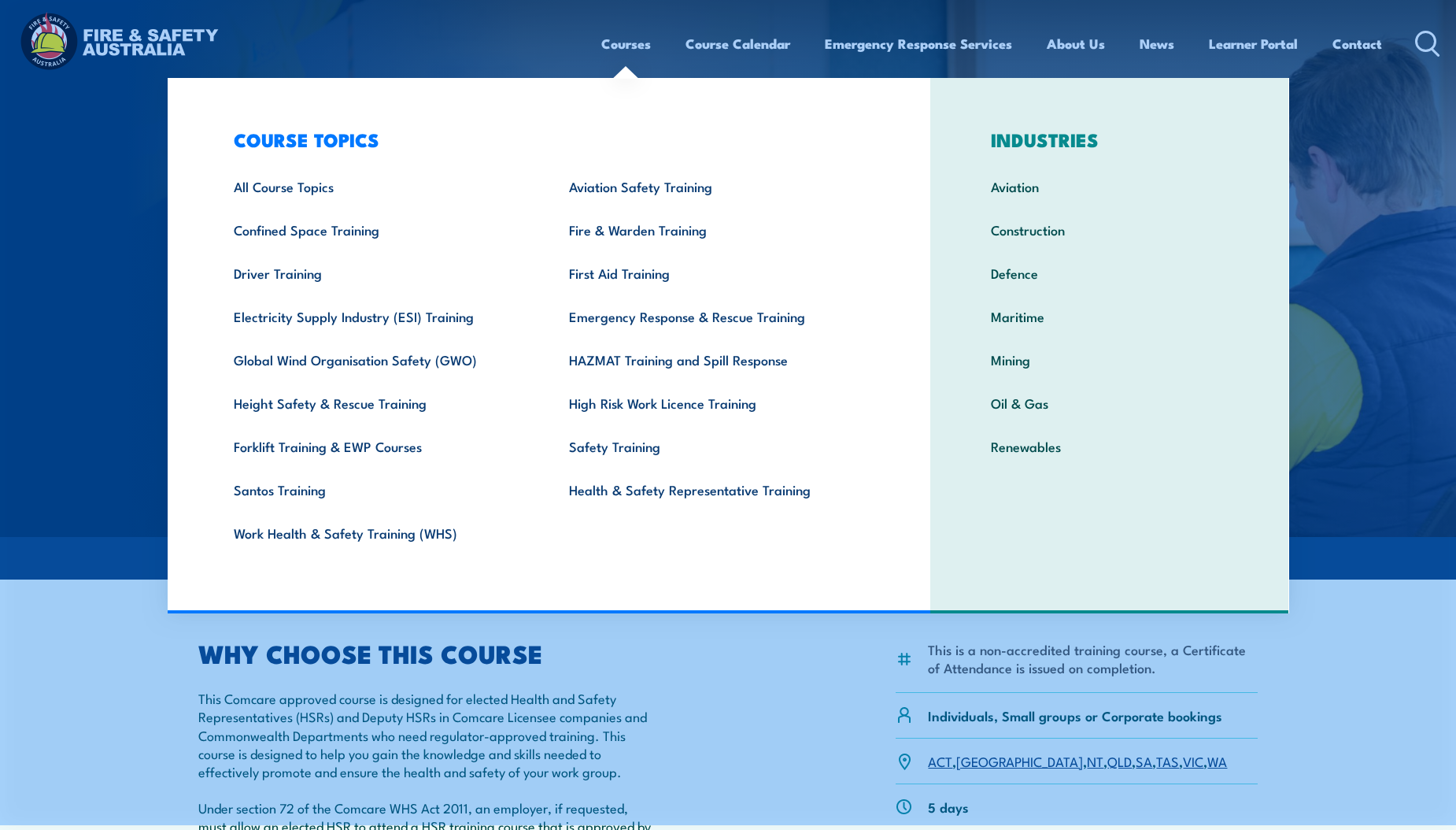
drag, startPoint x: 1406, startPoint y: 89, endPoint x: 594, endPoint y: 62, distance: 812.4
click at [594, 63] on header "Courses Course Calendar Emergency Response Services Services Overview Emergency…" at bounding box center [728, 44] width 1456 height 97
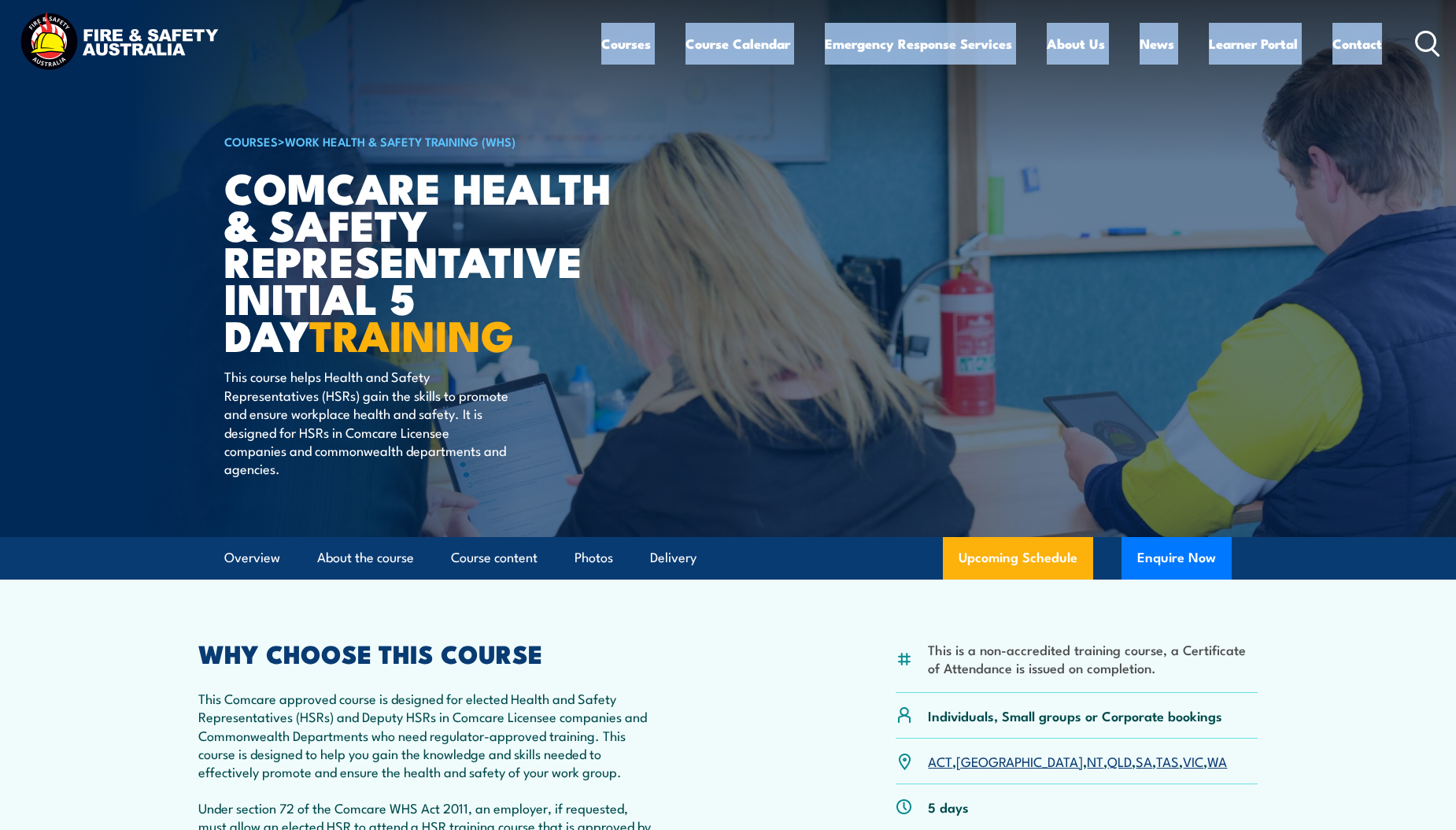
click at [1371, 236] on img at bounding box center [728, 267] width 1456 height 542
click at [1358, 240] on img at bounding box center [728, 267] width 1456 height 542
drag, startPoint x: 1284, startPoint y: 189, endPoint x: 1250, endPoint y: 165, distance: 41.6
click at [1250, 164] on img at bounding box center [728, 267] width 1456 height 542
